Goal: Communication & Community: Answer question/provide support

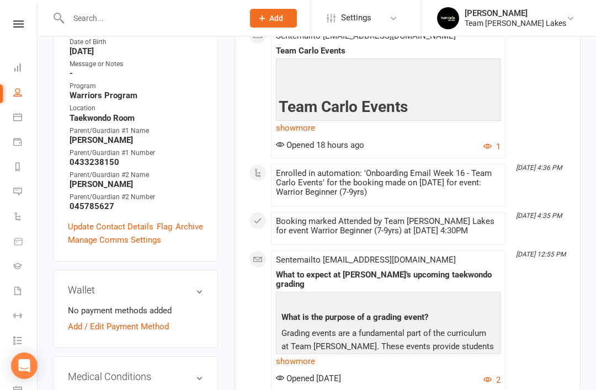
click at [20, 190] on icon at bounding box center [17, 191] width 9 height 9
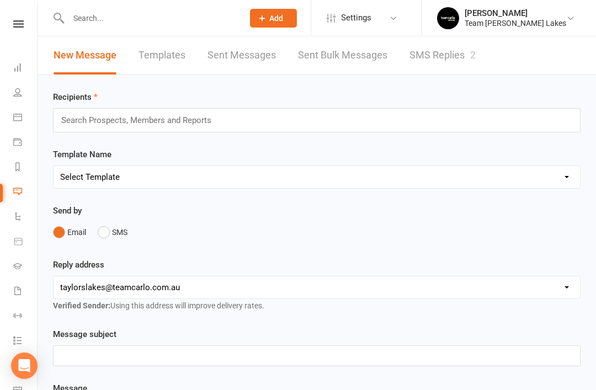
click at [447, 50] on link "SMS Replies 2" at bounding box center [443, 55] width 66 height 38
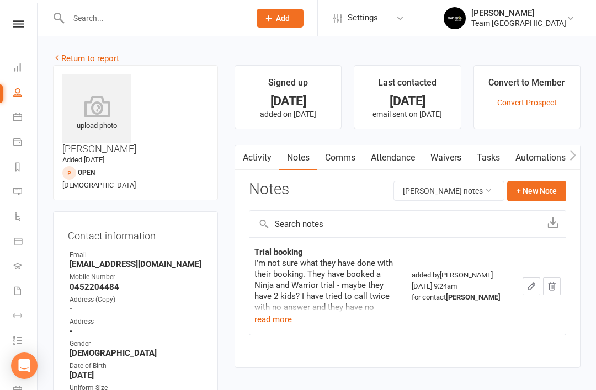
click at [14, 189] on icon at bounding box center [17, 191] width 9 height 9
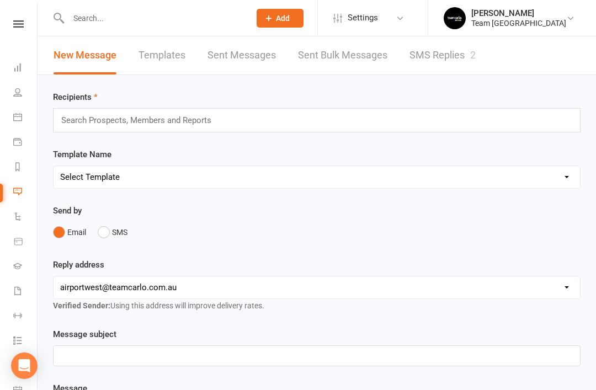
click at [441, 60] on link "SMS Replies 2" at bounding box center [443, 55] width 66 height 38
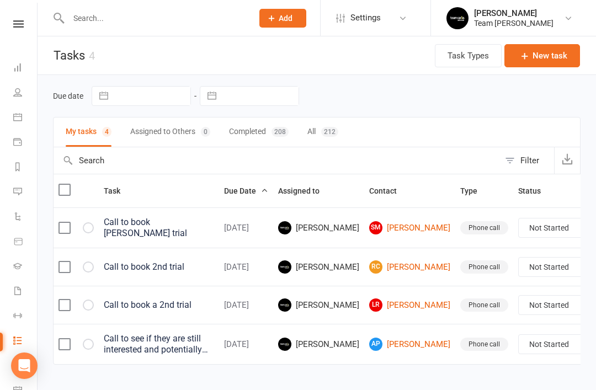
click at [25, 189] on link "Messages 2" at bounding box center [25, 192] width 25 height 25
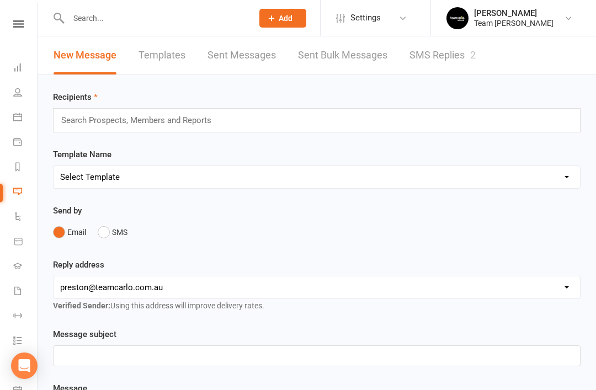
click at [439, 56] on link "SMS Replies 2" at bounding box center [443, 55] width 66 height 38
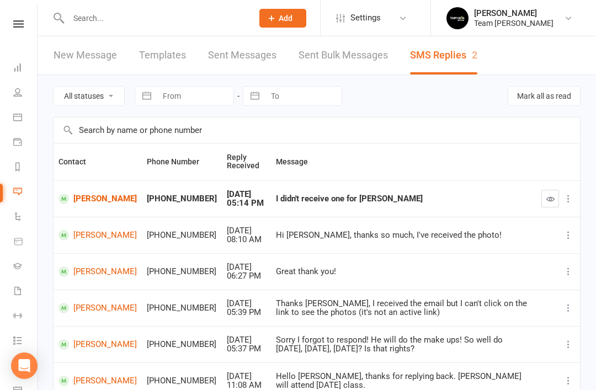
click at [94, 194] on link "[PERSON_NAME]" at bounding box center [98, 199] width 78 height 10
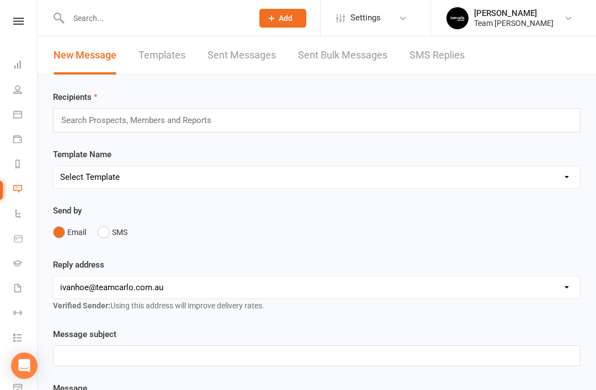
click at [451, 48] on link "SMS Replies" at bounding box center [437, 55] width 55 height 38
